Goal: Book appointment/travel/reservation

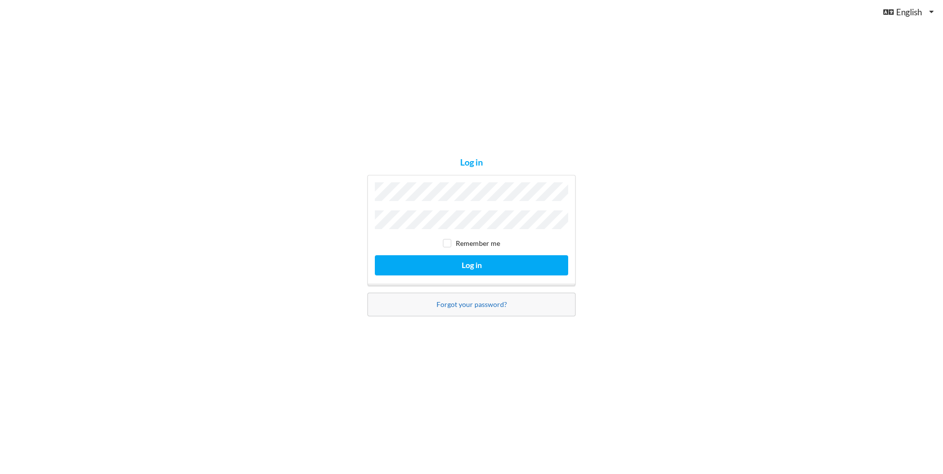
click at [450, 304] on div "Log in Remember me Log in Forgot your password?" at bounding box center [471, 237] width 222 height 172
click at [450, 304] on link "Forgot your password?" at bounding box center [471, 304] width 71 height 8
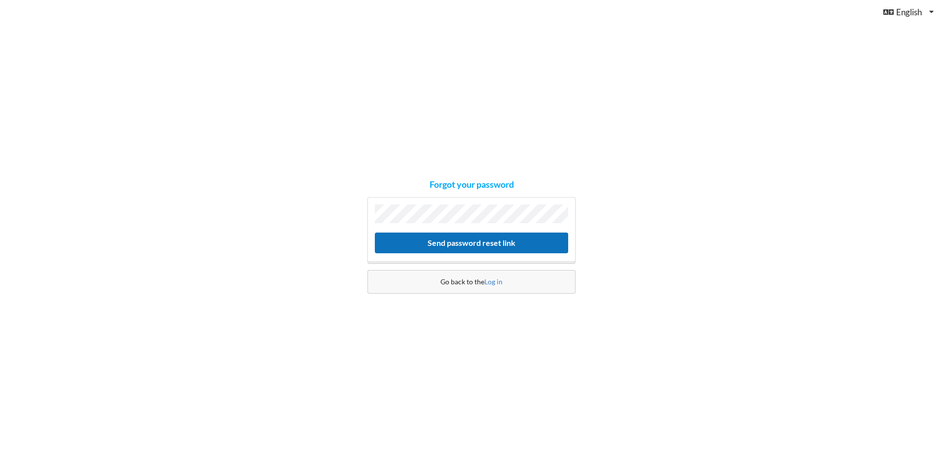
click at [459, 240] on button "Send password reset link" at bounding box center [471, 243] width 193 height 20
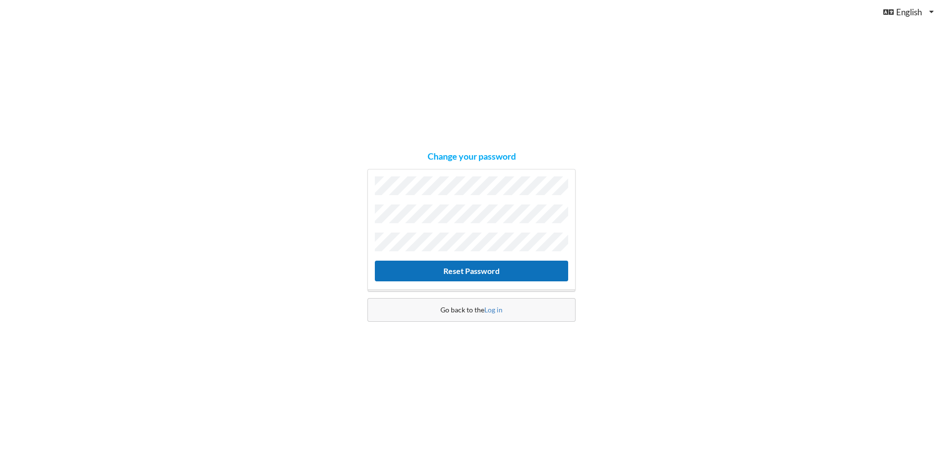
click at [473, 269] on button "Reset Password" at bounding box center [471, 271] width 193 height 20
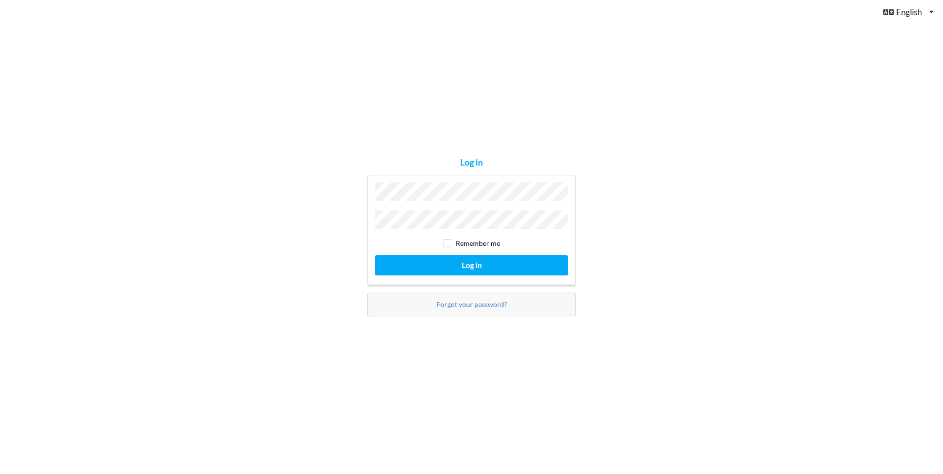
click at [451, 240] on input "checkbox" at bounding box center [447, 243] width 8 height 8
checkbox input "true"
click at [485, 260] on button "Log in" at bounding box center [471, 265] width 193 height 20
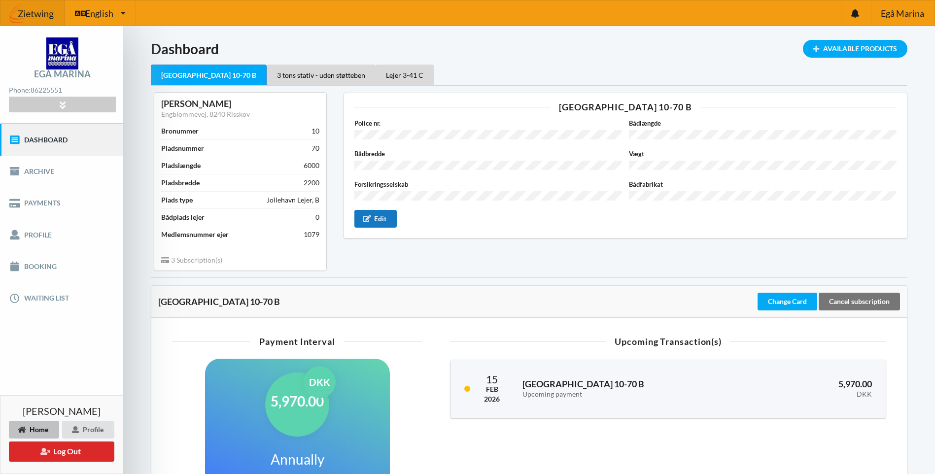
drag, startPoint x: 485, startPoint y: 260, endPoint x: 369, endPoint y: 207, distance: 127.5
click at [369, 207] on div "[GEOGRAPHIC_DATA] 10-70 B Police nr. Bådlængde Bådbredde Vægt Forsikringsselska…" at bounding box center [626, 181] width 578 height 191
click at [276, 76] on div "3 tons stativ - uden støtteben" at bounding box center [321, 75] width 109 height 21
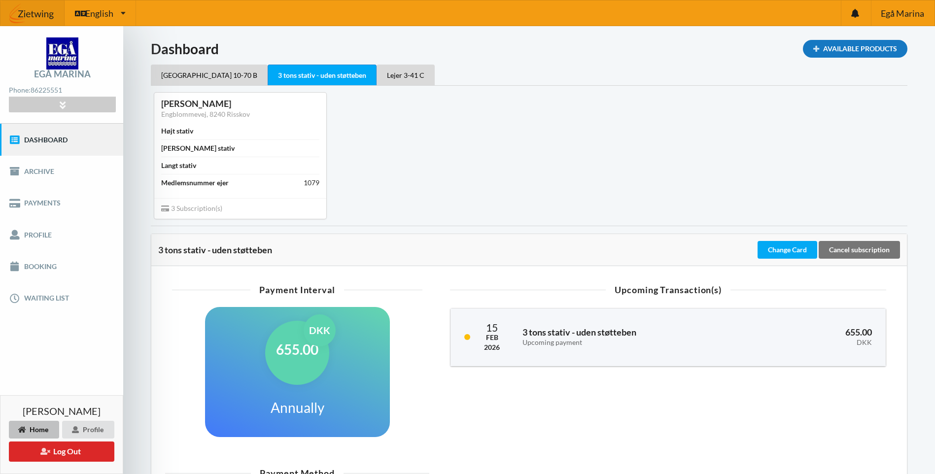
click at [848, 49] on div "Available Products" at bounding box center [855, 49] width 105 height 18
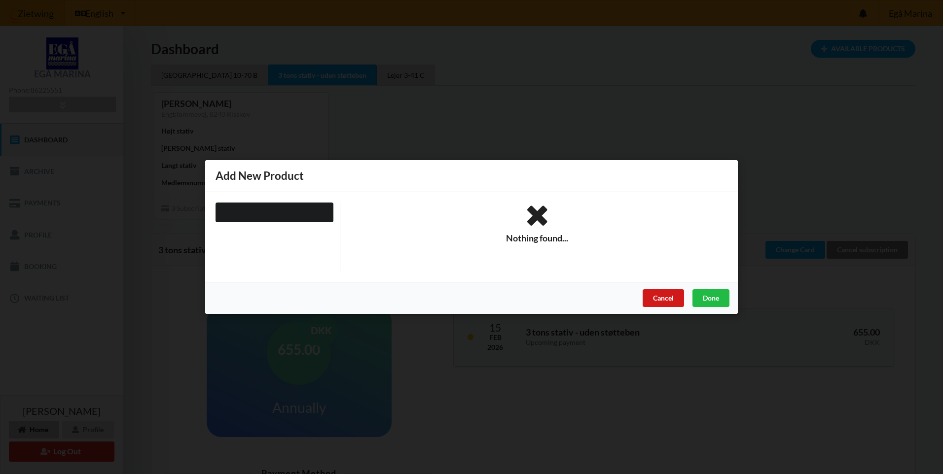
click at [671, 298] on div "Cancel" at bounding box center [662, 298] width 41 height 18
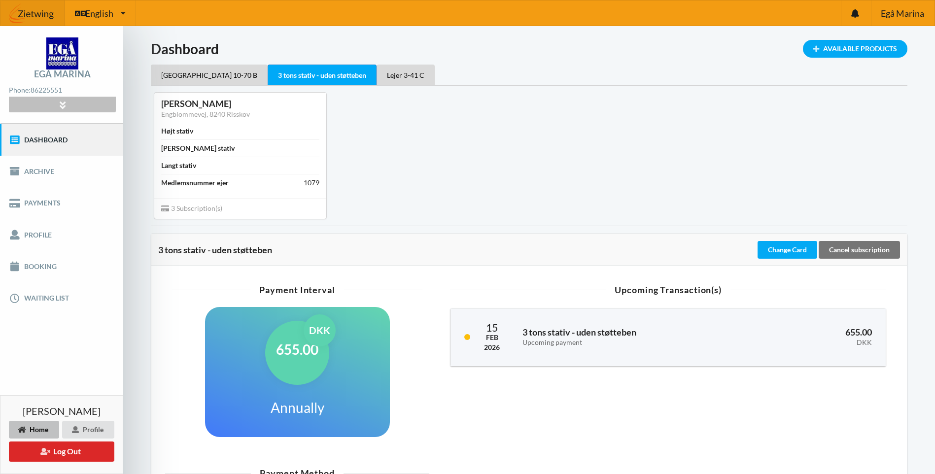
click at [71, 104] on div at bounding box center [62, 104] width 107 height 15
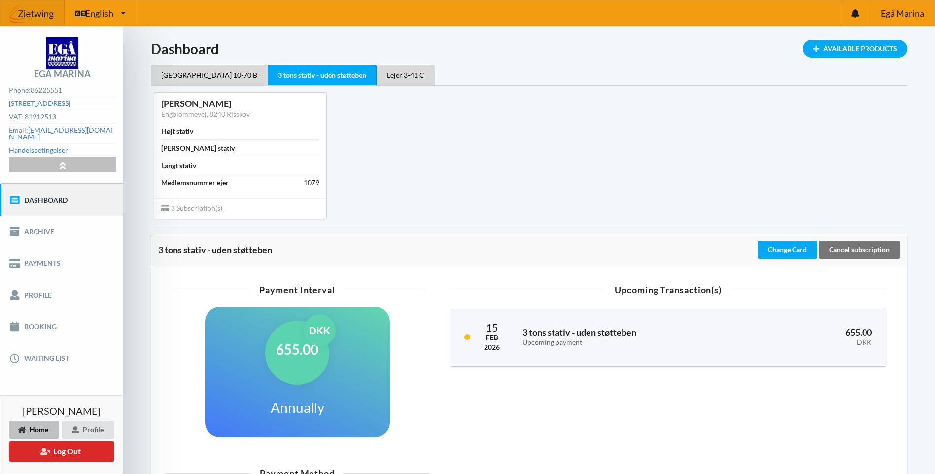
click at [59, 161] on icon at bounding box center [62, 165] width 11 height 8
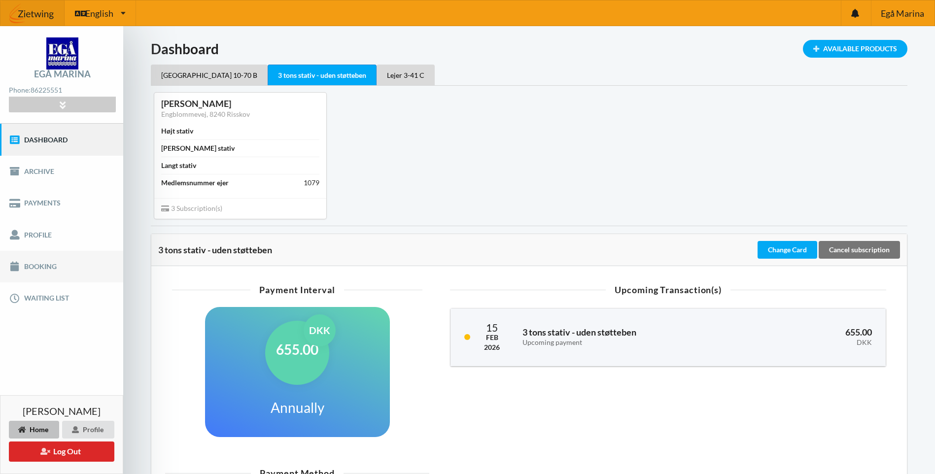
click at [52, 262] on link "Booking" at bounding box center [61, 267] width 123 height 32
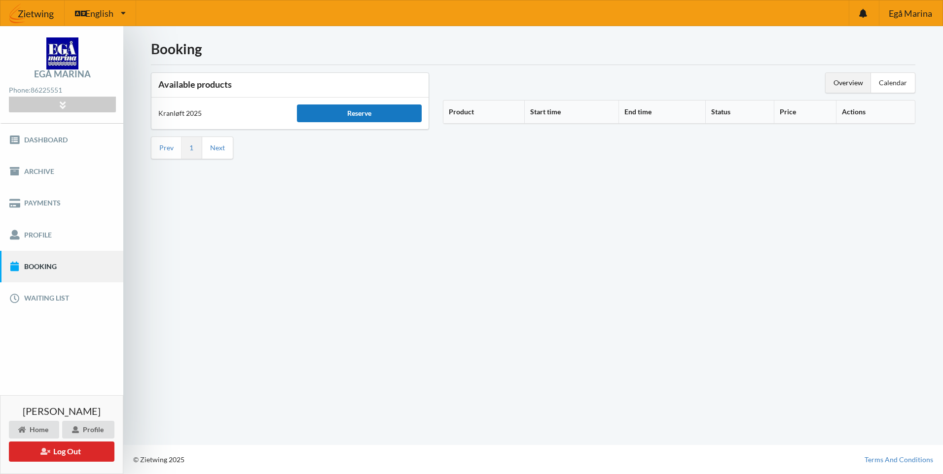
click at [356, 113] on div "Reserve" at bounding box center [359, 114] width 125 height 18
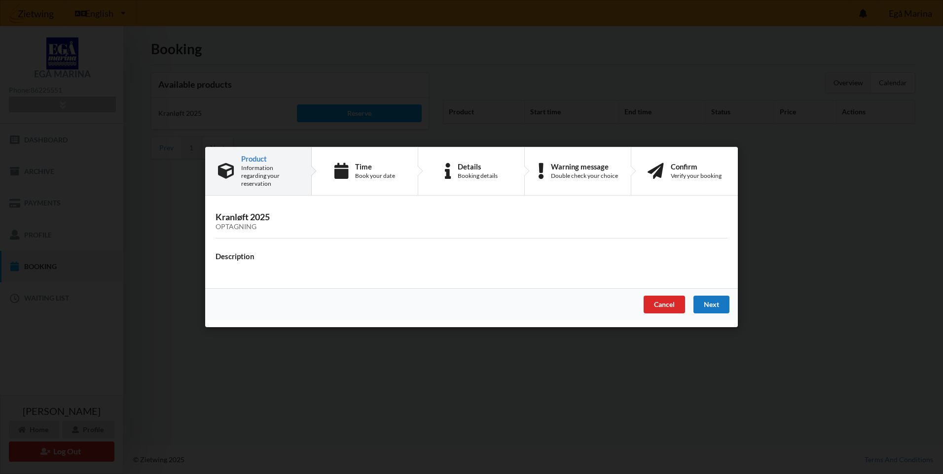
click at [712, 299] on div "Next" at bounding box center [711, 305] width 36 height 18
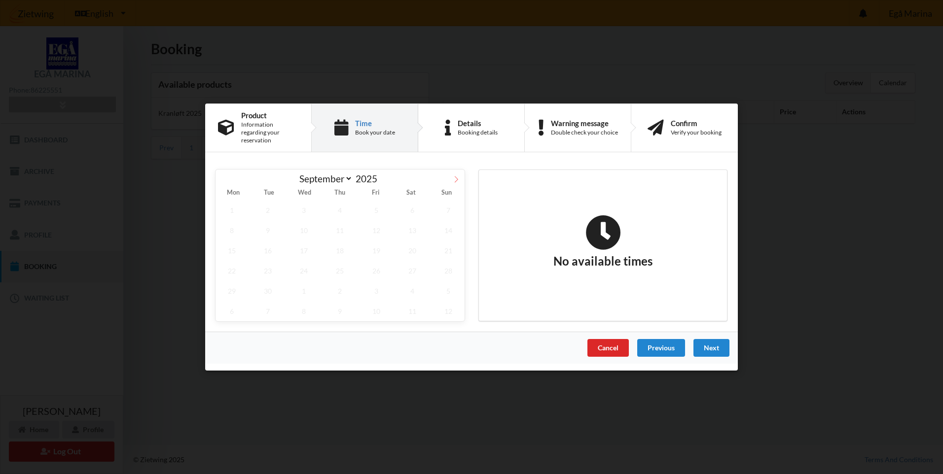
click at [459, 178] on icon at bounding box center [456, 179] width 7 height 7
click at [233, 227] on span "3" at bounding box center [231, 230] width 33 height 20
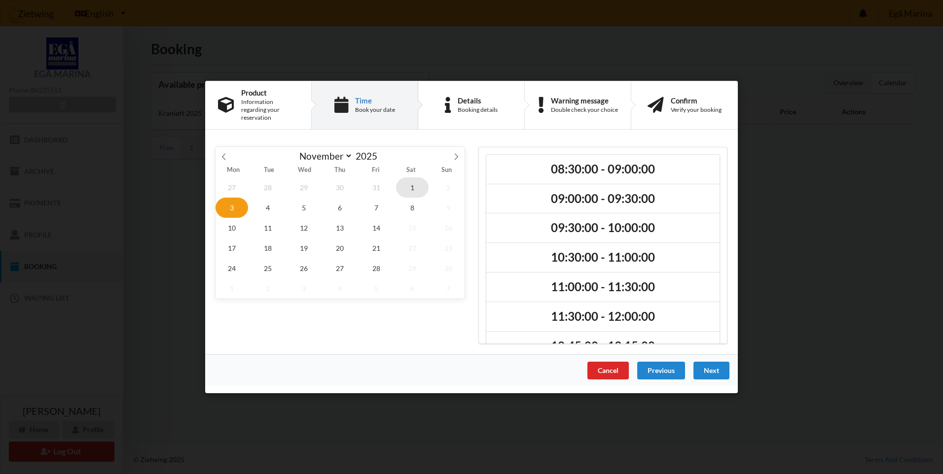
click at [409, 186] on span "1" at bounding box center [412, 188] width 33 height 20
click at [223, 153] on icon at bounding box center [223, 156] width 7 height 7
click at [410, 266] on span "1" at bounding box center [412, 268] width 33 height 20
click at [224, 153] on icon at bounding box center [223, 156] width 7 height 7
select select "9"
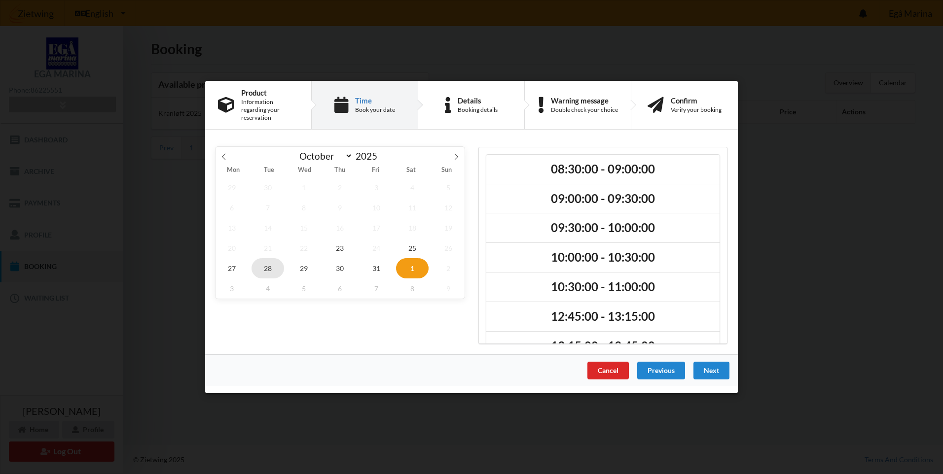
click at [270, 266] on span "28" at bounding box center [267, 268] width 33 height 20
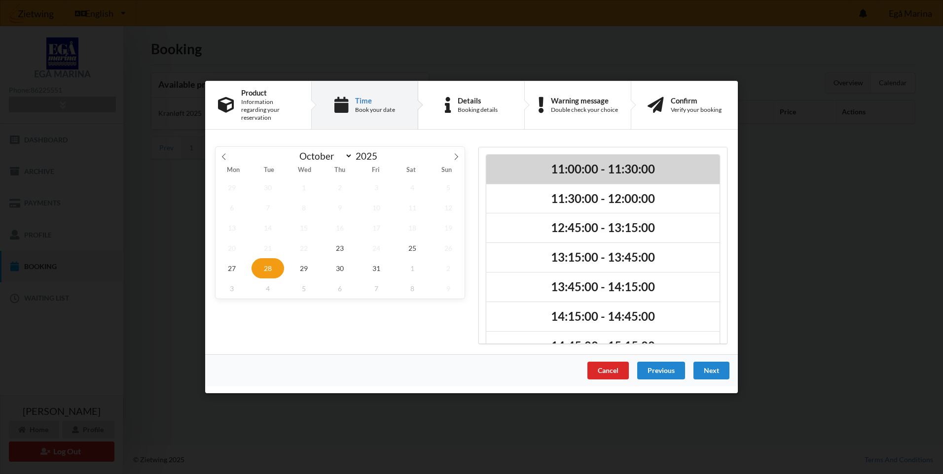
click at [576, 170] on h2 "11:00:00 - 11:30:00" at bounding box center [602, 169] width 219 height 15
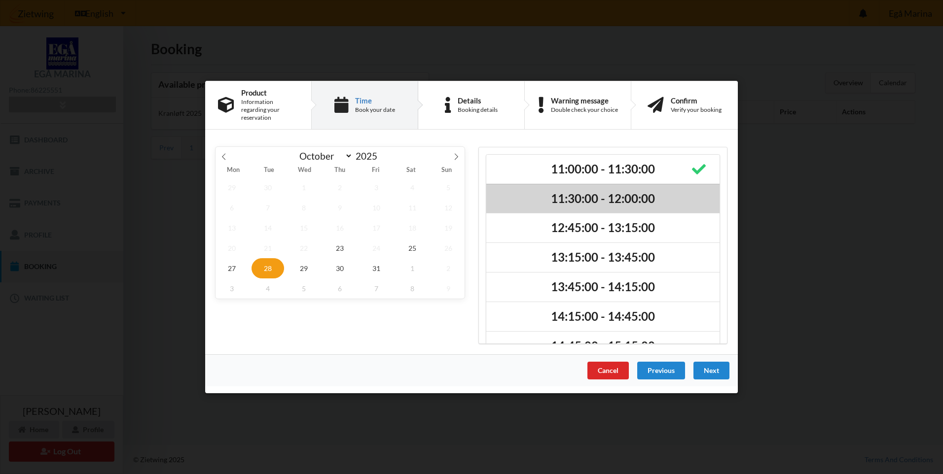
click at [694, 201] on h2 "11:30:00 - 12:00:00" at bounding box center [602, 198] width 219 height 15
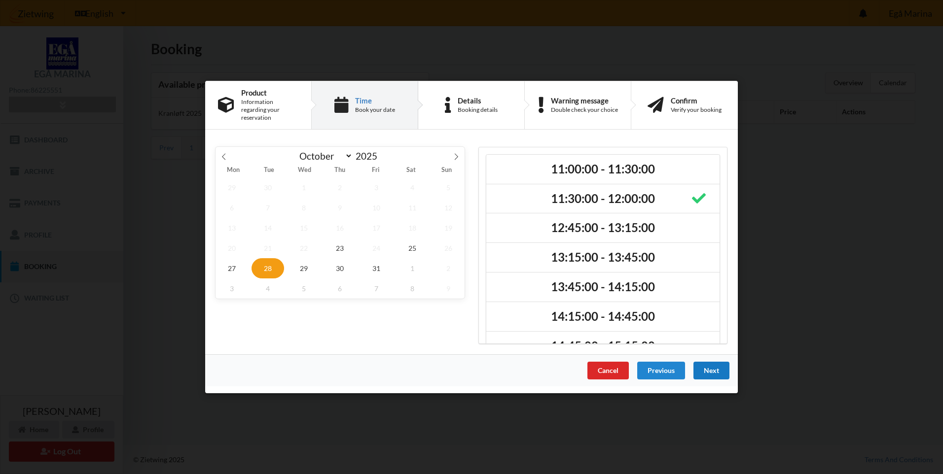
click at [705, 368] on div "Next" at bounding box center [711, 371] width 36 height 18
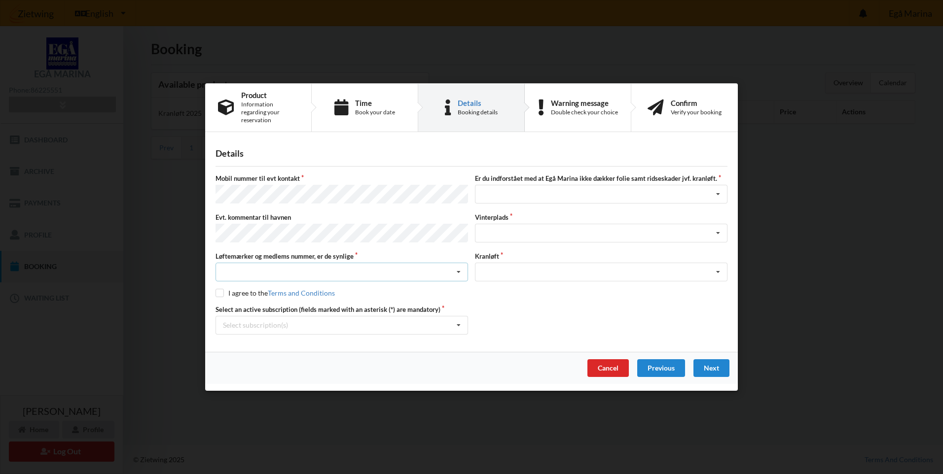
click at [264, 272] on div "Nej, jeg kontakter havnekontoret inden løftet Ja, mine mærker er synlige og int…" at bounding box center [341, 272] width 252 height 19
click at [279, 303] on div "Ja, mine mærker er synlige og intakte" at bounding box center [341, 308] width 251 height 18
drag, startPoint x: 219, startPoint y: 285, endPoint x: 242, endPoint y: 291, distance: 23.0
click at [219, 289] on input "checkbox" at bounding box center [219, 293] width 8 height 8
checkbox input "true"
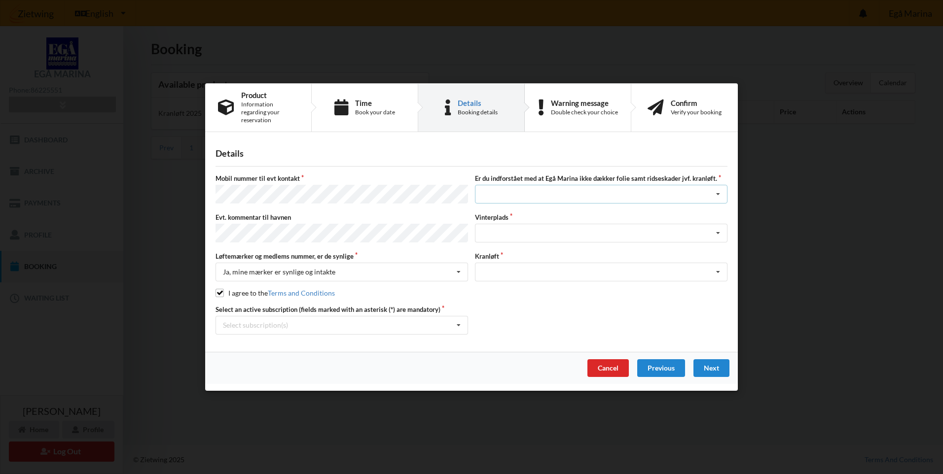
click at [498, 191] on div "Jeg har tæpper med og tager selv ansvaret for eventuelle folie samt ridseskader…" at bounding box center [601, 194] width 252 height 19
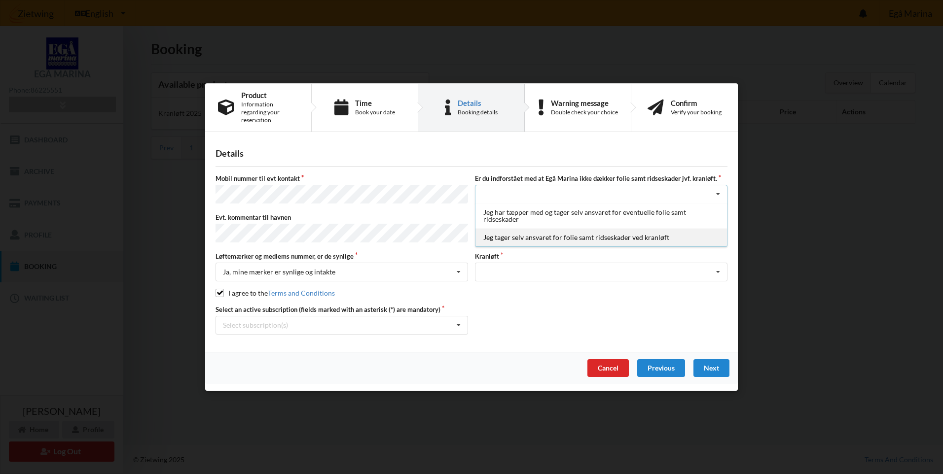
click at [540, 240] on div "Jeg tager selv ansvaret for folie samt ridseskader ved kranløft" at bounding box center [600, 238] width 251 height 18
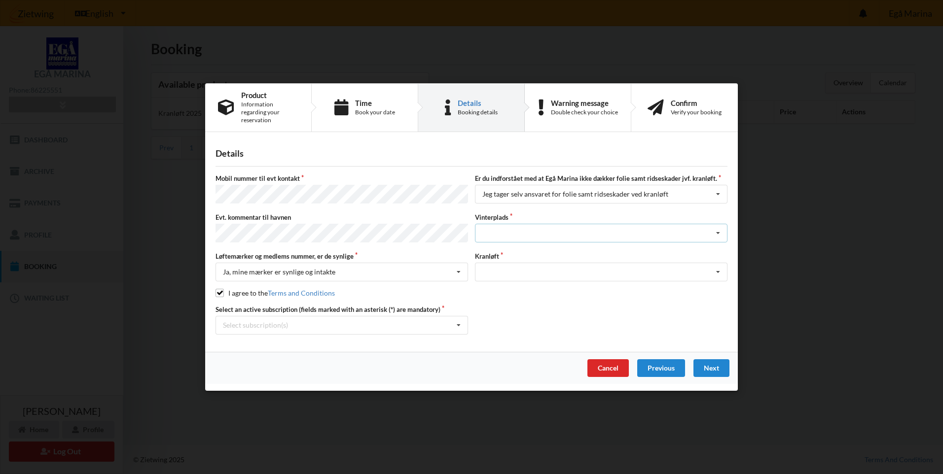
click at [503, 234] on div "Landplads nr. 1 Landplads nr. 2 Landplads nr.3 Landplads nr. 4 Landplads nr. 5 …" at bounding box center [601, 233] width 252 height 19
click at [511, 229] on div "Landplads nr. 1 Landplads nr. 2 Landplads nr.3 Landplads nr. 4 Landplads nr. 5 …" at bounding box center [601, 233] width 252 height 19
click at [536, 272] on div "Optagning" at bounding box center [601, 272] width 252 height 19
click at [509, 286] on div "Optagning" at bounding box center [600, 290] width 251 height 18
click at [713, 362] on div "Next" at bounding box center [711, 368] width 36 height 18
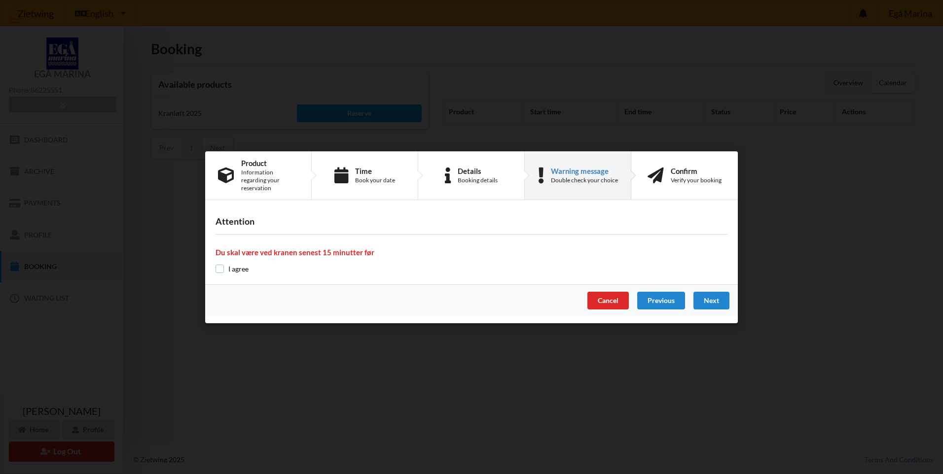
click at [219, 267] on input "checkbox" at bounding box center [219, 269] width 8 height 8
checkbox input "true"
click at [709, 293] on div "Next" at bounding box center [711, 301] width 36 height 18
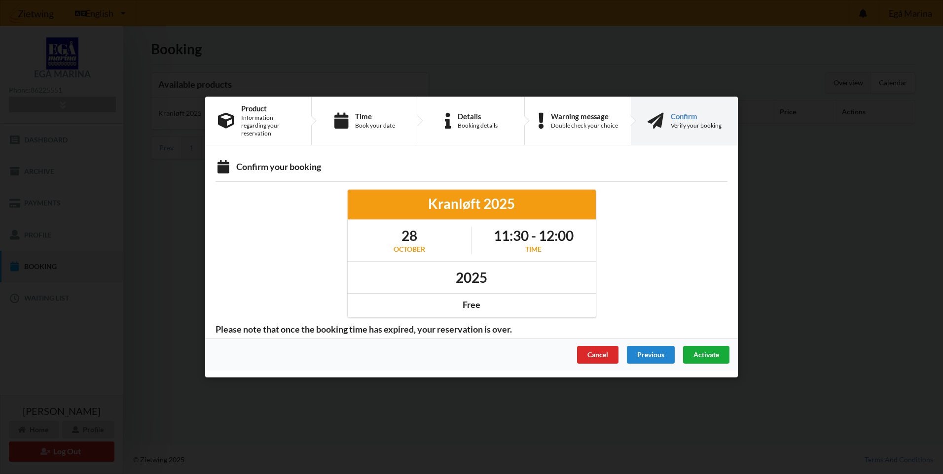
click at [707, 351] on span "Activate" at bounding box center [706, 355] width 26 height 8
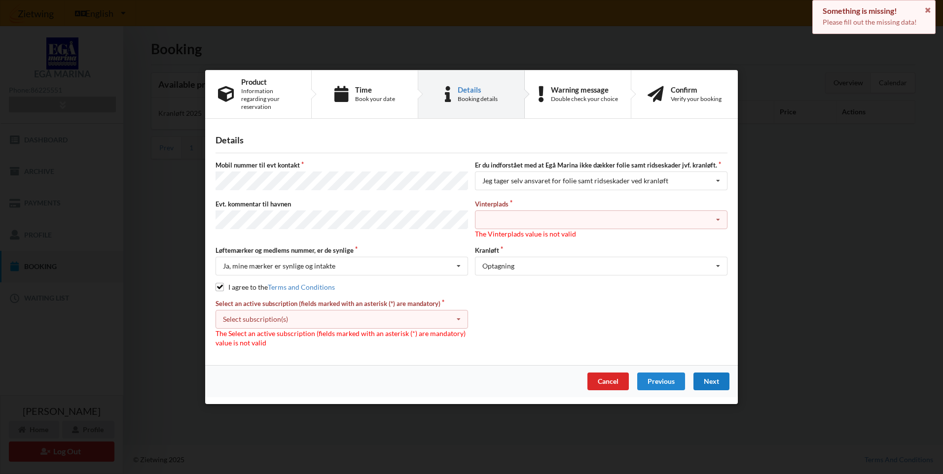
click at [328, 311] on div "Select subscription(s) * [GEOGRAPHIC_DATA] 10-70 B * 3 tons stativ - uden støtt…" at bounding box center [341, 319] width 252 height 19
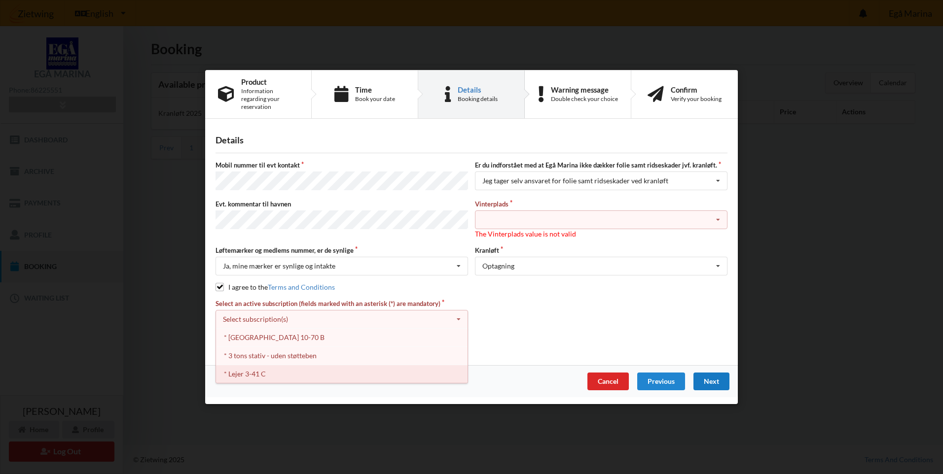
click at [308, 367] on div "* Lejer 3-41 C" at bounding box center [341, 374] width 251 height 18
click at [545, 214] on div "Landplads nr. 1 Landplads nr. 2 Landplads nr.3 Landplads nr. 4 Landplads nr. 5 …" at bounding box center [601, 220] width 252 height 19
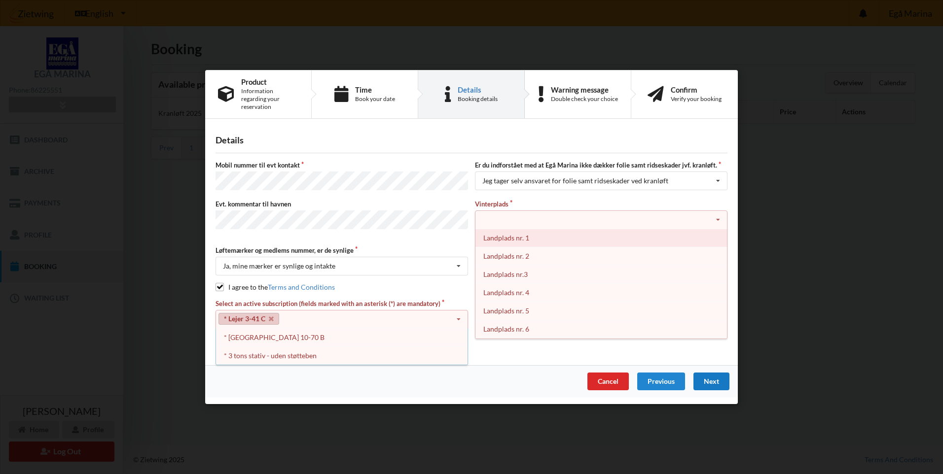
click at [562, 229] on div "Landplads nr. 1" at bounding box center [600, 238] width 251 height 18
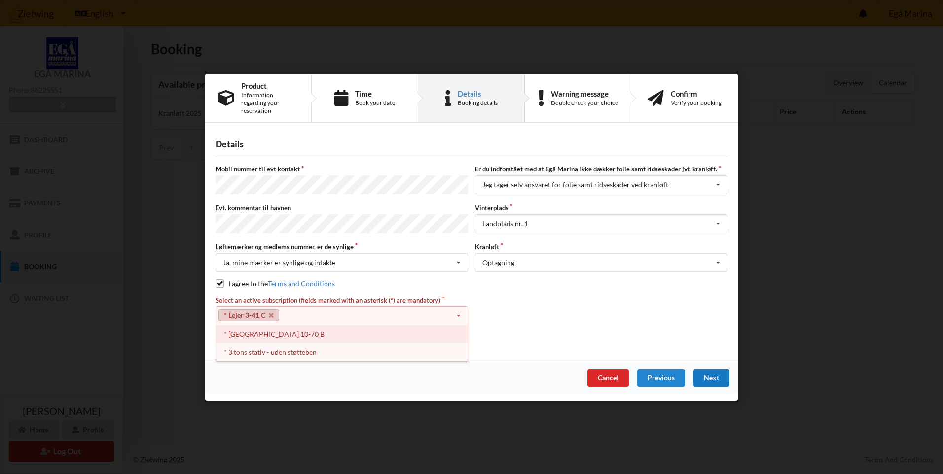
click at [322, 330] on div "* [GEOGRAPHIC_DATA] 10-70 B" at bounding box center [341, 333] width 251 height 18
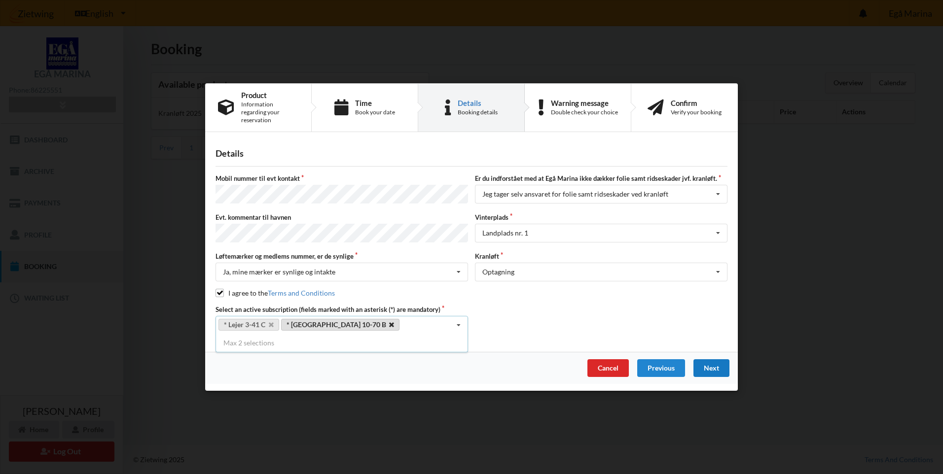
click at [389, 322] on icon at bounding box center [391, 325] width 5 height 6
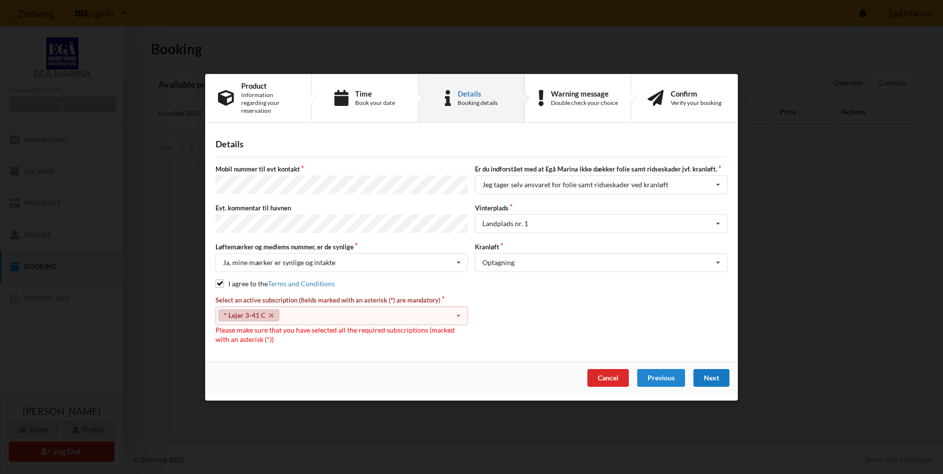
click at [460, 310] on icon at bounding box center [458, 316] width 15 height 18
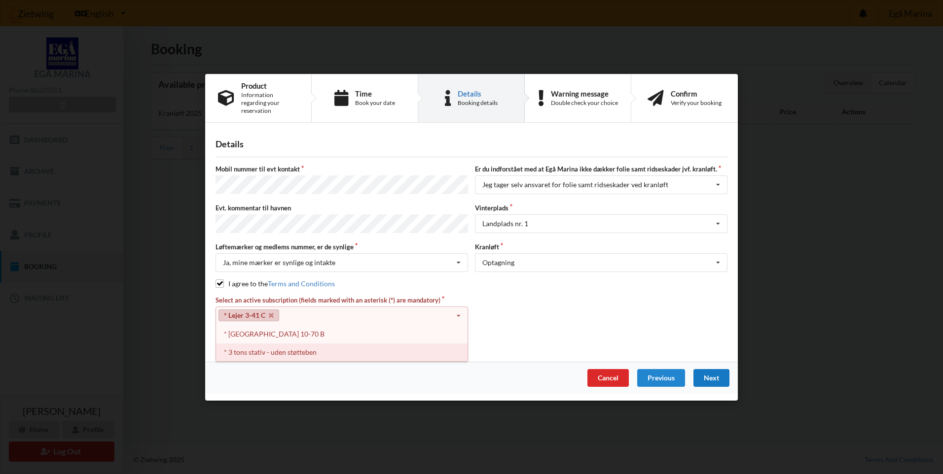
click at [326, 343] on div "* 3 tons stativ - uden støtteben" at bounding box center [341, 352] width 251 height 18
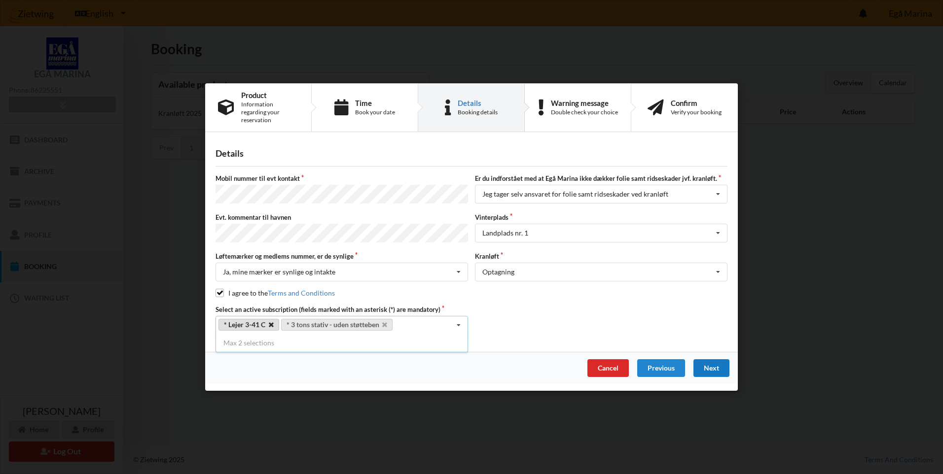
click at [273, 322] on icon at bounding box center [271, 325] width 5 height 6
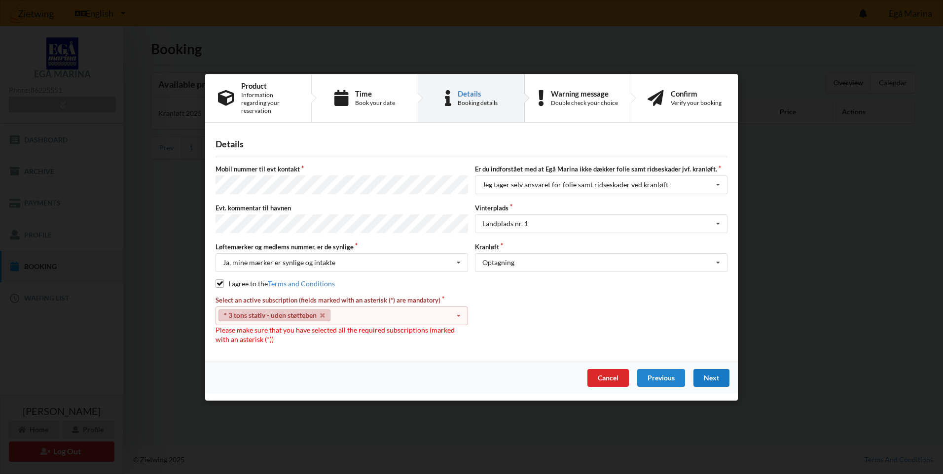
click at [459, 309] on icon at bounding box center [458, 316] width 15 height 18
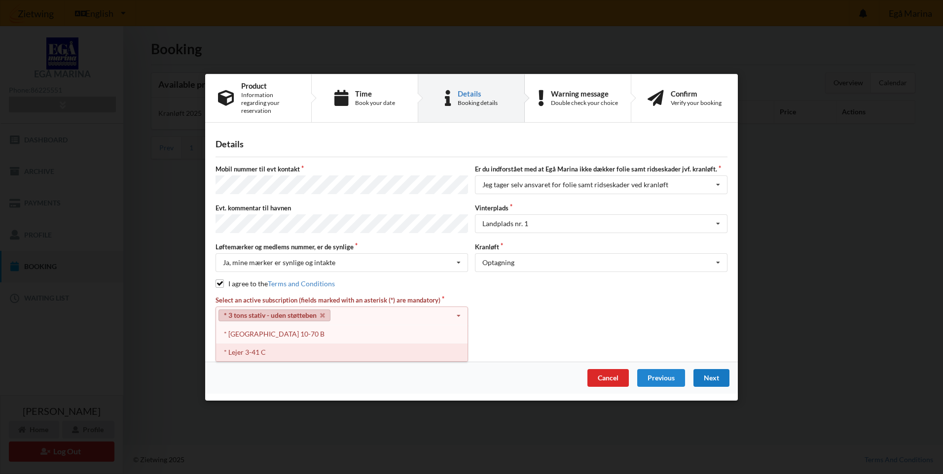
click at [268, 343] on div "* Lejer 3-41 C" at bounding box center [341, 352] width 251 height 18
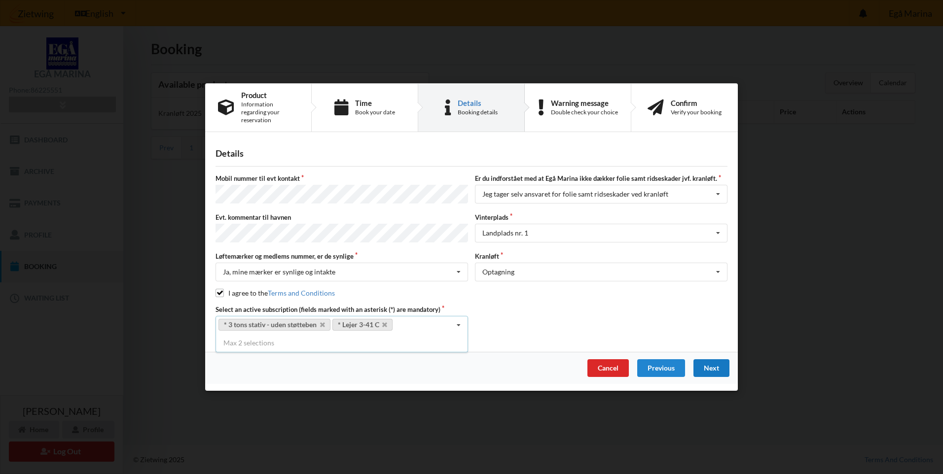
click at [713, 362] on div "Next" at bounding box center [711, 368] width 36 height 18
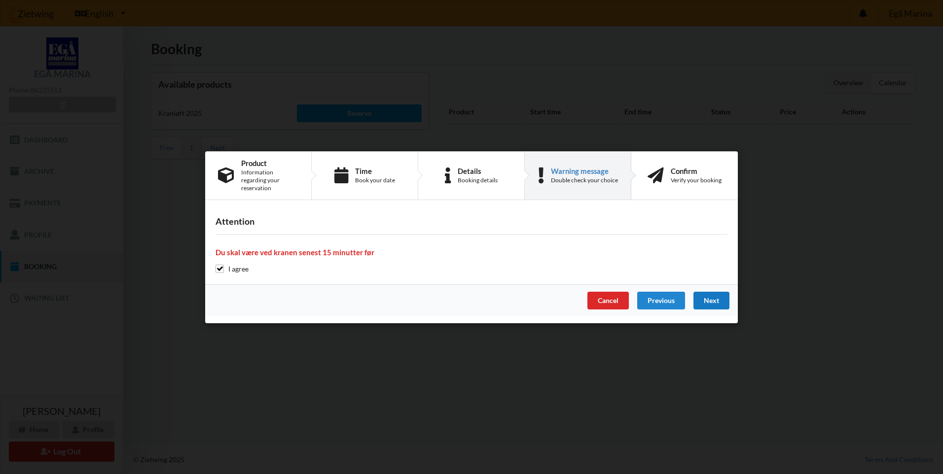
click at [717, 296] on div "Next" at bounding box center [711, 301] width 36 height 18
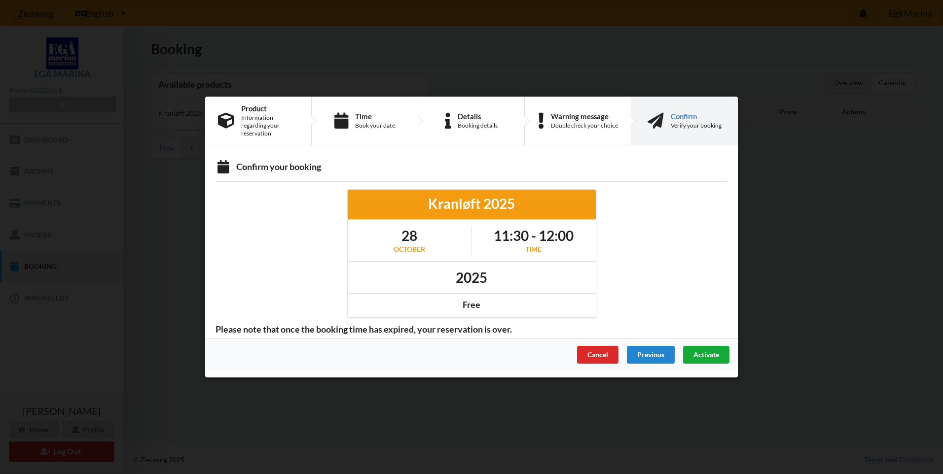
click at [700, 351] on span "Activate" at bounding box center [706, 355] width 26 height 8
